Goal: Find specific page/section: Find specific page/section

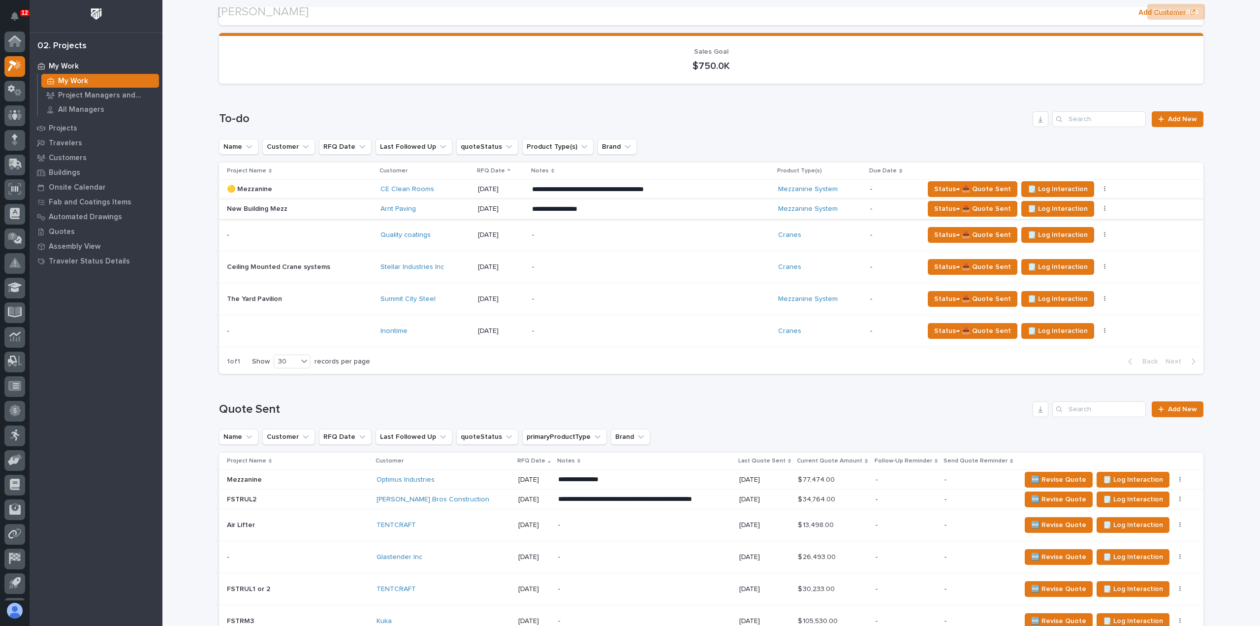
scroll to position [148, 0]
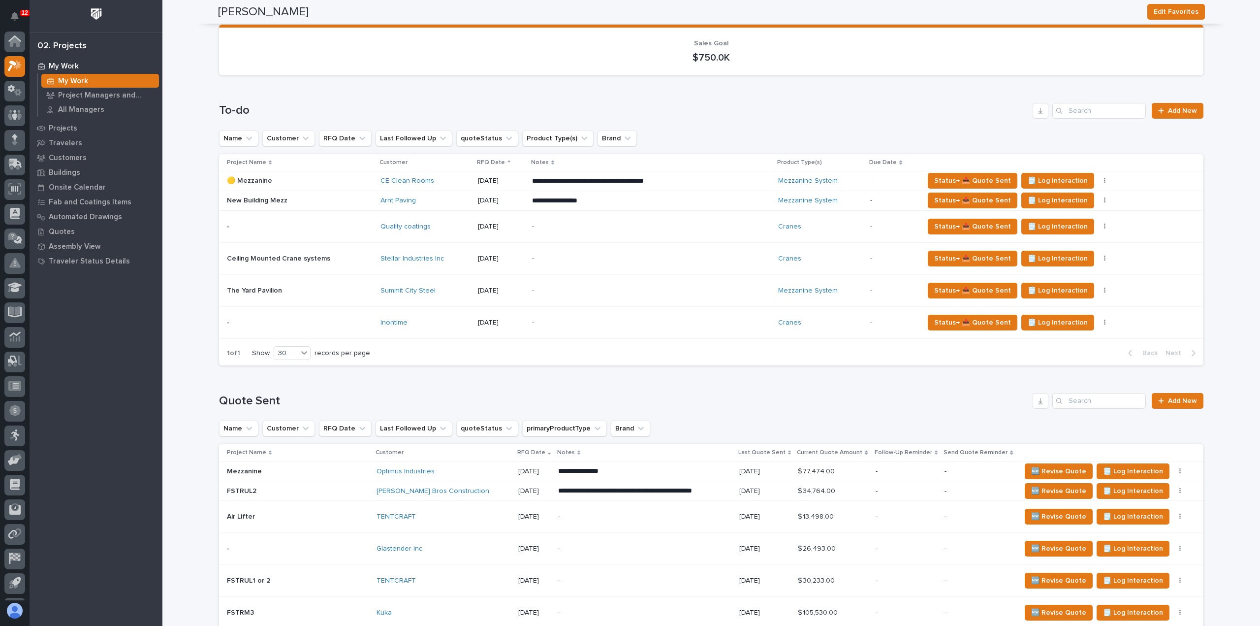
click at [419, 333] on td "Inontime" at bounding box center [425, 322] width 97 height 32
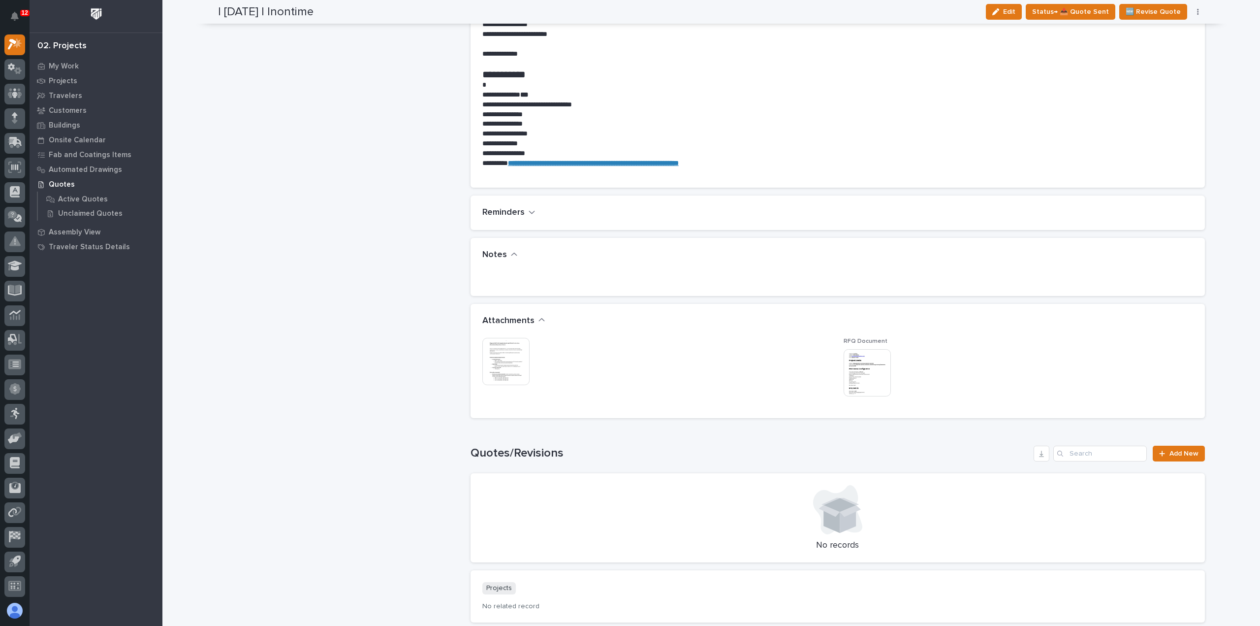
scroll to position [591, 0]
click at [846, 361] on img at bounding box center [867, 370] width 47 height 47
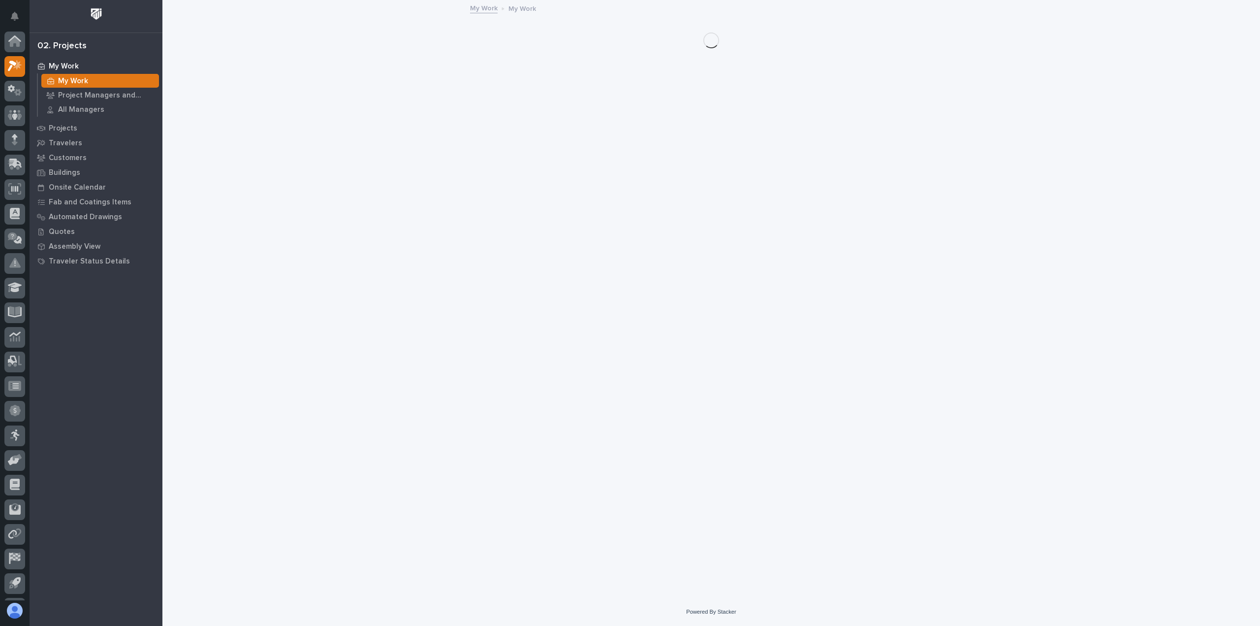
scroll to position [22, 0]
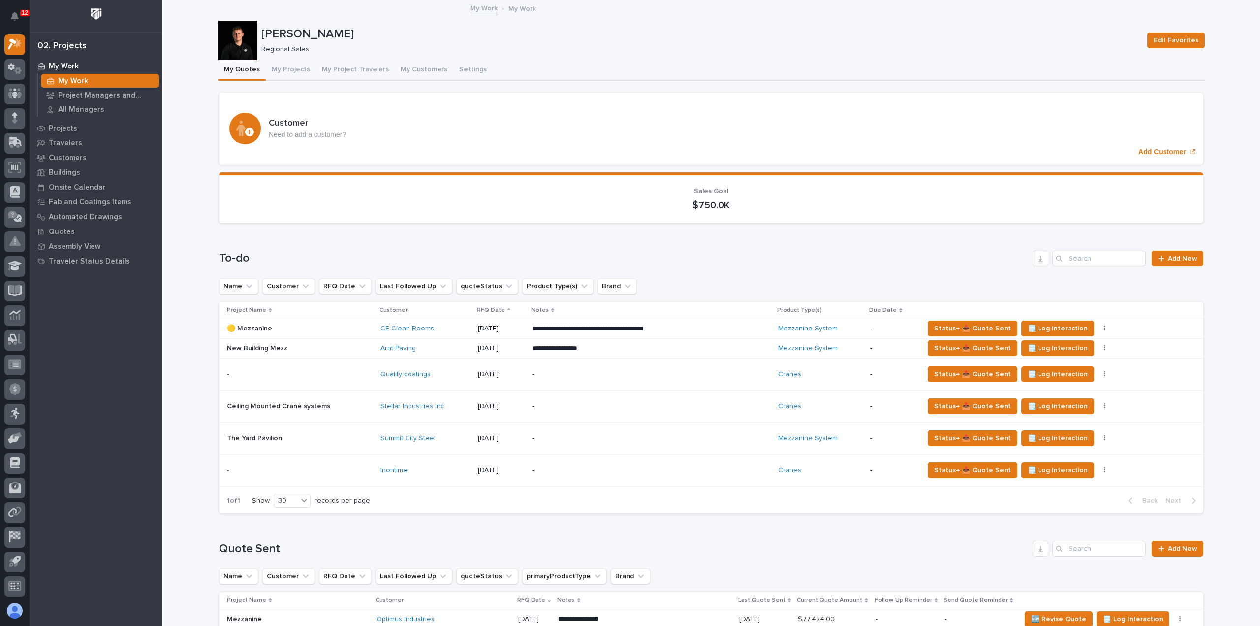
click at [606, 382] on div "-" at bounding box center [618, 374] width 172 height 22
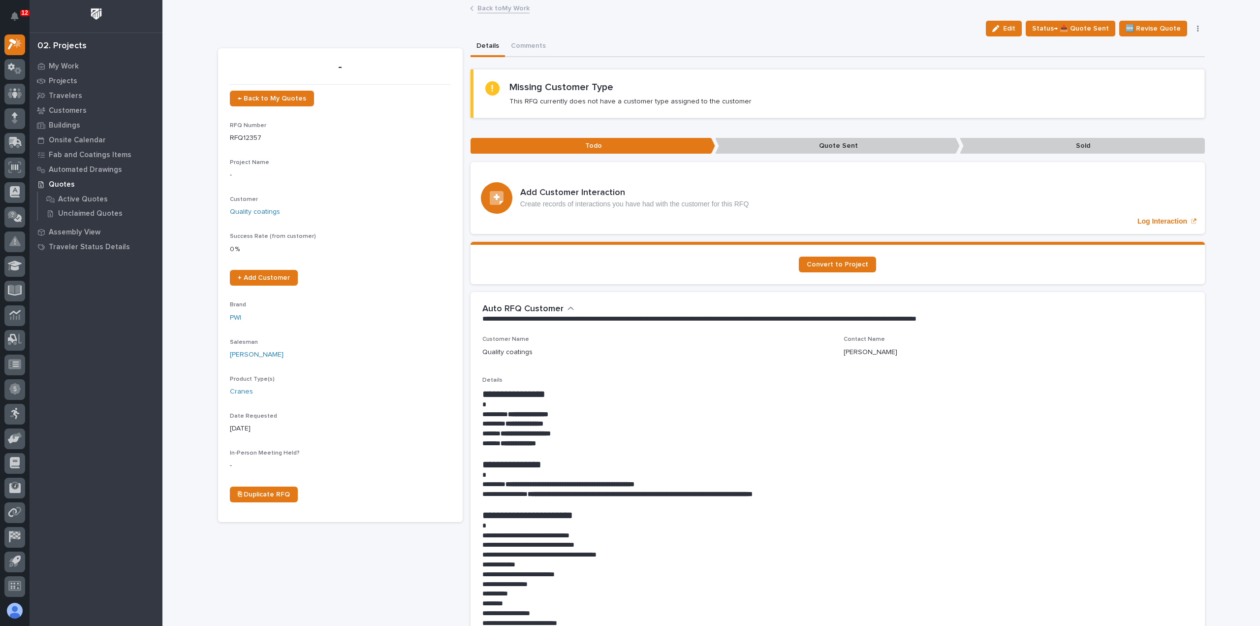
click at [497, 6] on link "Back to My Work" at bounding box center [504, 7] width 52 height 11
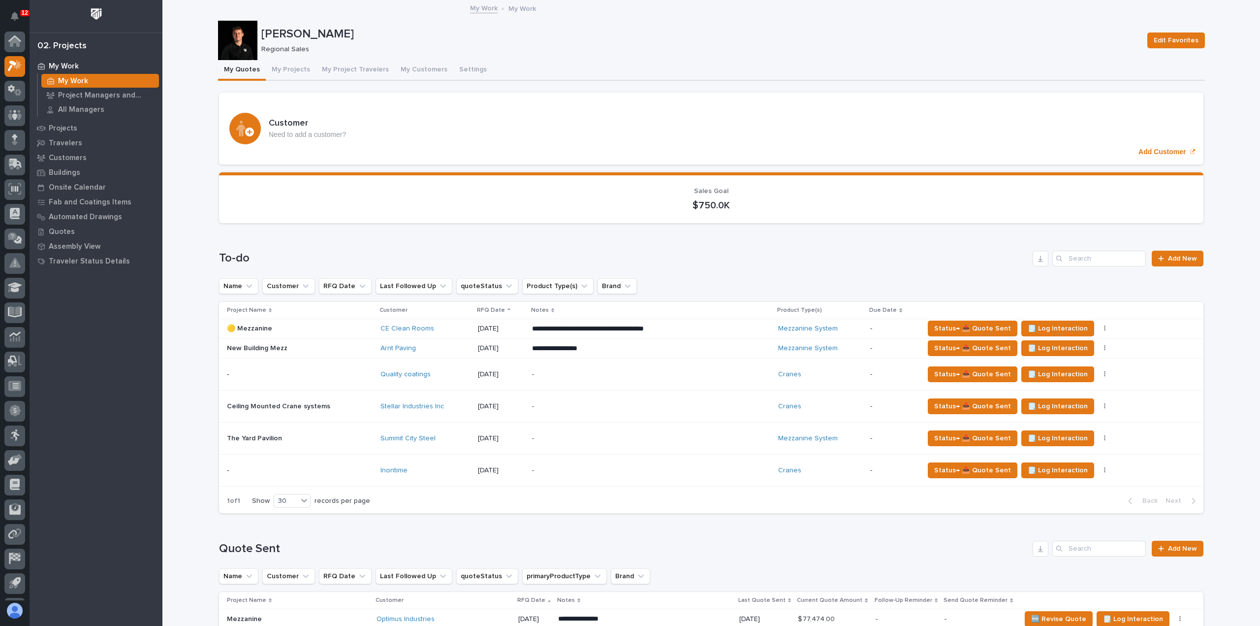
scroll to position [22, 0]
click at [441, 454] on td "Inontime" at bounding box center [425, 470] width 97 height 32
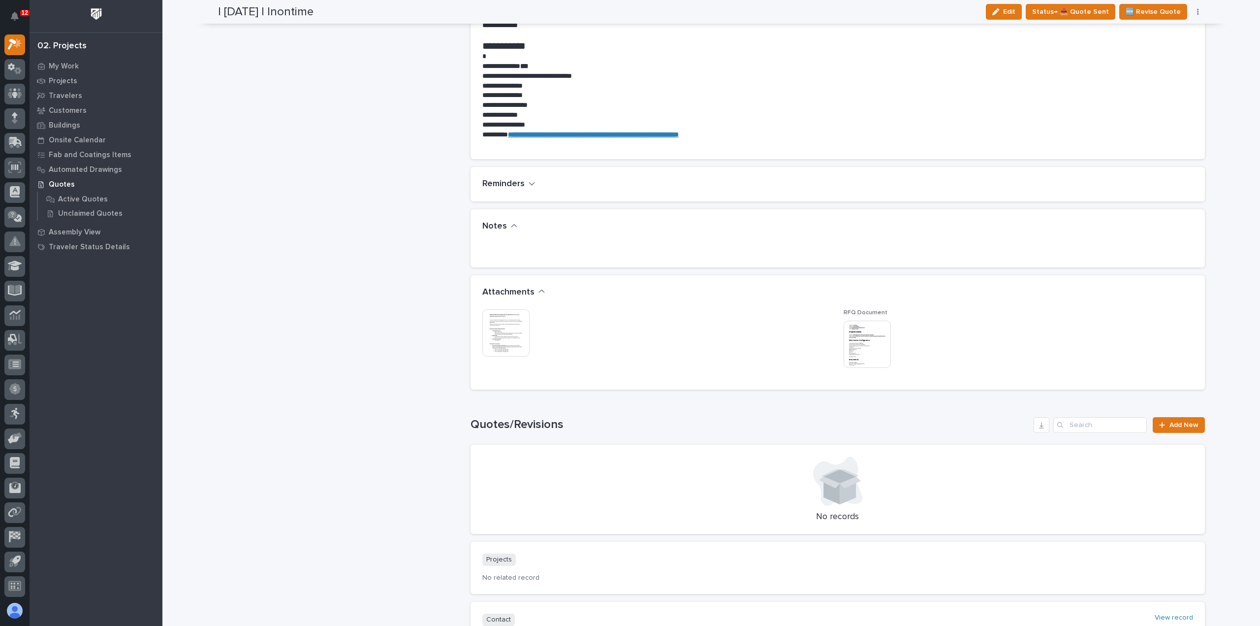
scroll to position [640, 0]
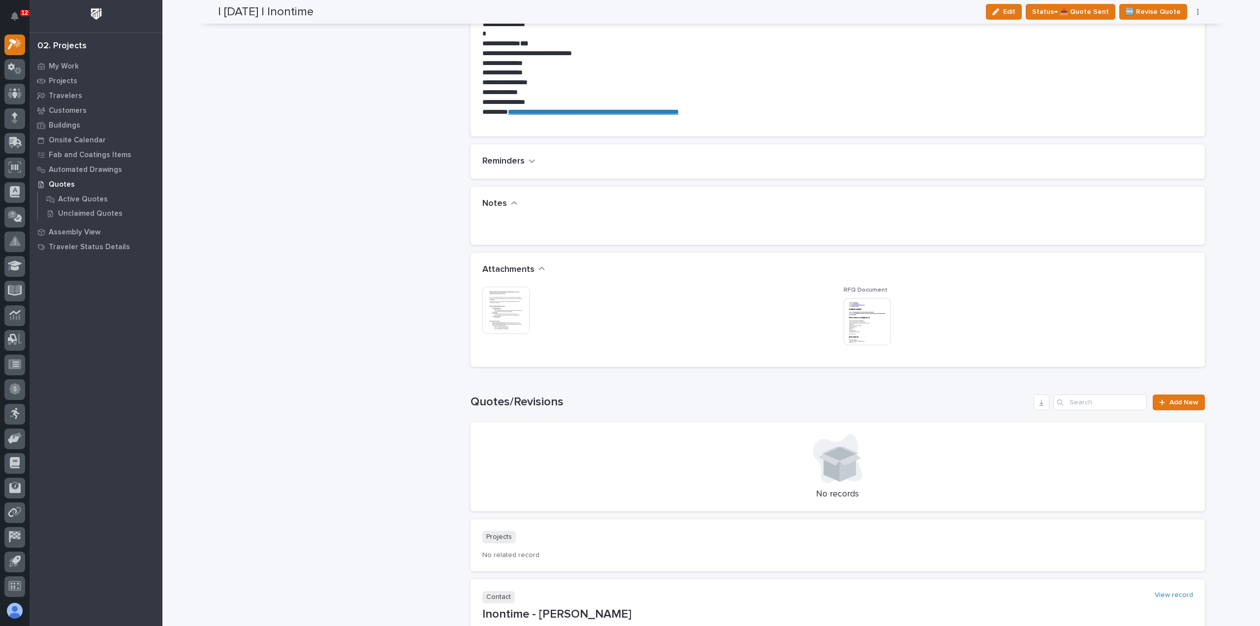
click at [523, 291] on img at bounding box center [505, 310] width 47 height 47
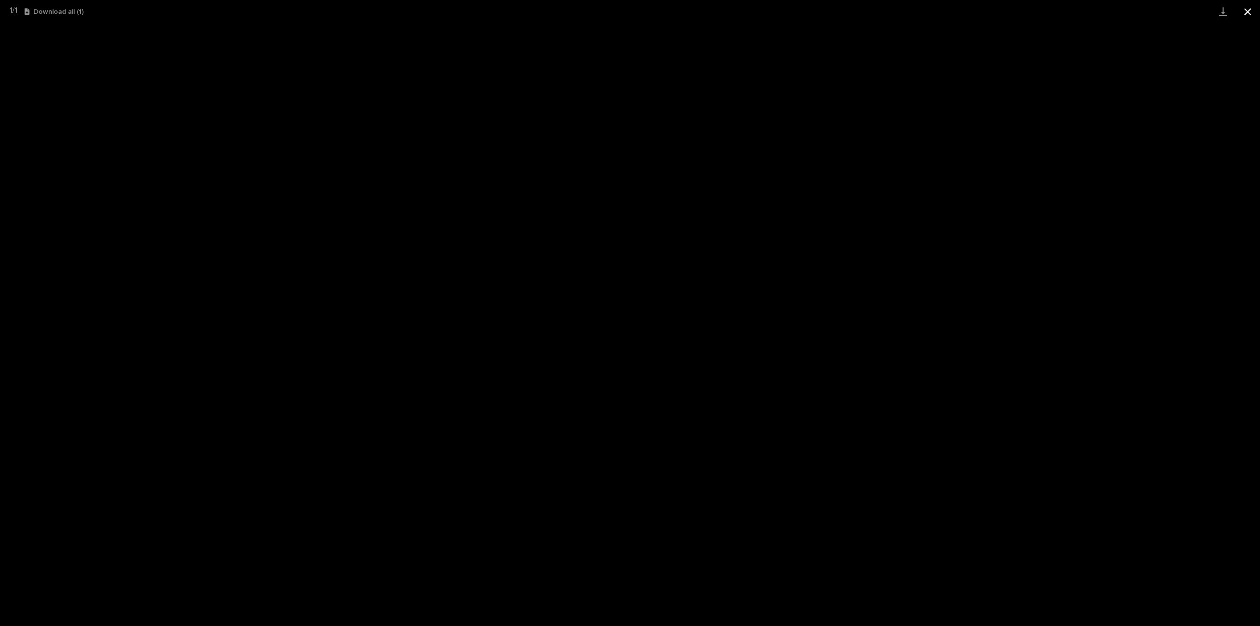
click at [1254, 13] on button "Close gallery" at bounding box center [1248, 11] width 25 height 23
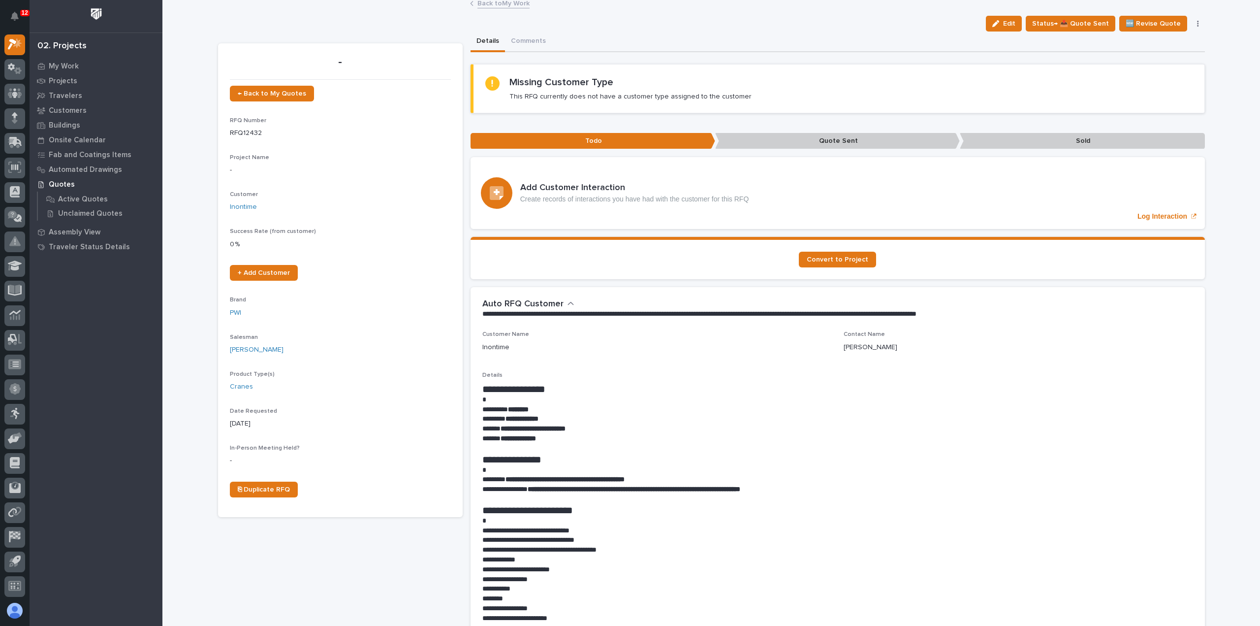
scroll to position [0, 0]
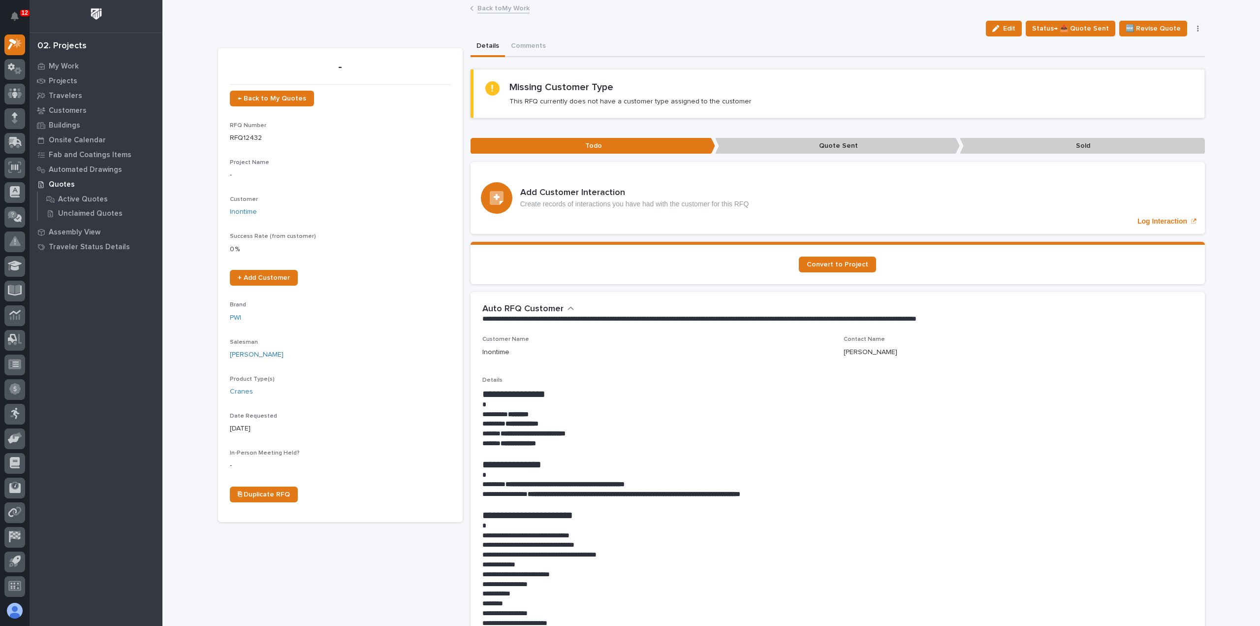
click at [493, 9] on link "Back to My Work" at bounding box center [504, 7] width 52 height 11
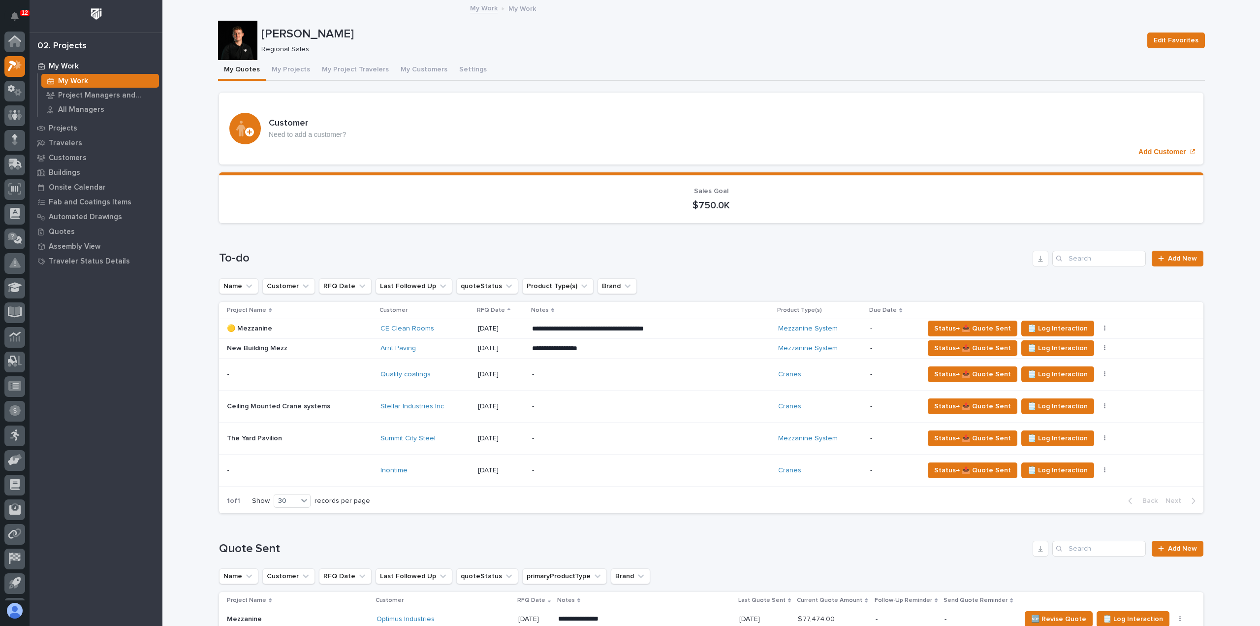
scroll to position [22, 0]
